Goal: Participate in discussion: Engage in conversation with other users on a specific topic

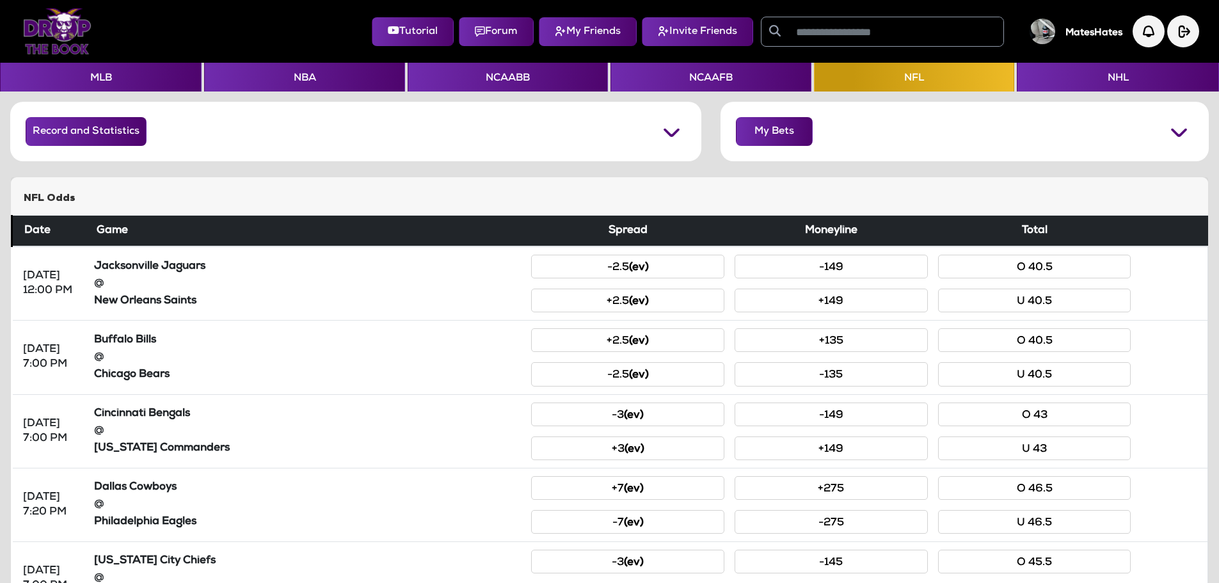
click at [53, 35] on img at bounding box center [57, 31] width 68 height 46
click at [494, 32] on button "Forum" at bounding box center [496, 31] width 75 height 29
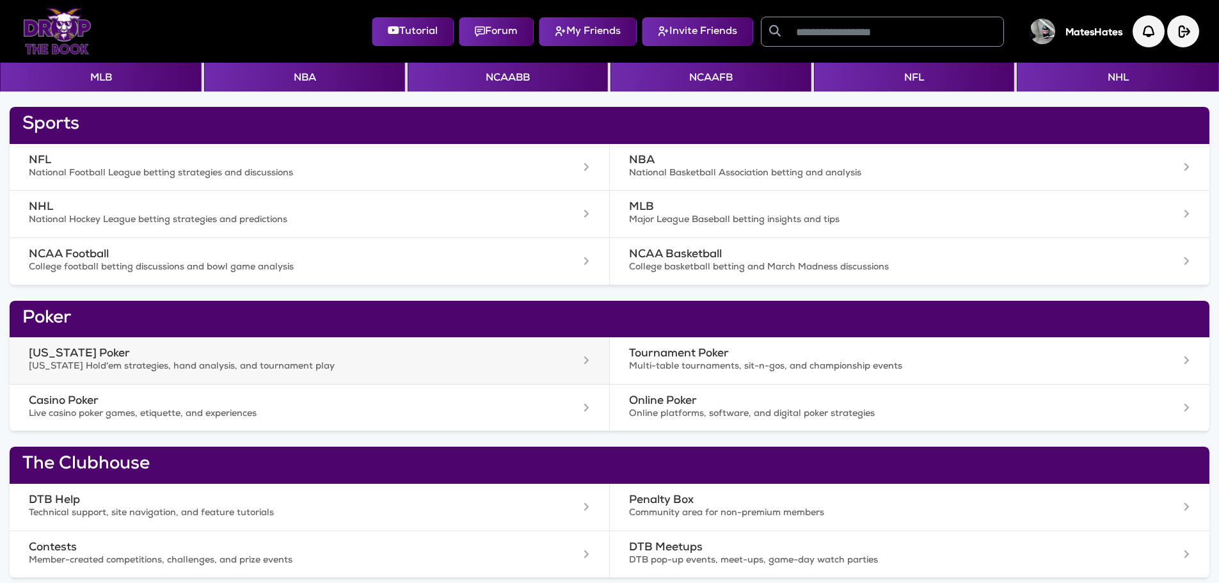
click at [349, 367] on p "Texas Hold'em strategies, hand analysis, and tournament play" at bounding box center [268, 367] width 478 height 13
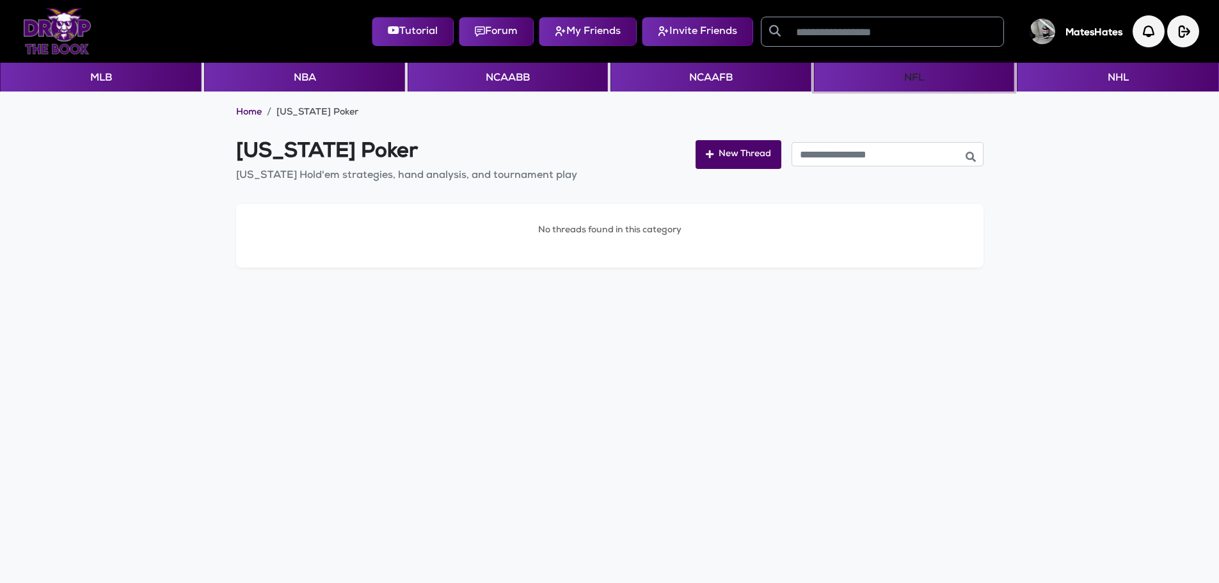
click at [904, 80] on button "NFL" at bounding box center [914, 77] width 200 height 29
